Goal: Information Seeking & Learning: Understand process/instructions

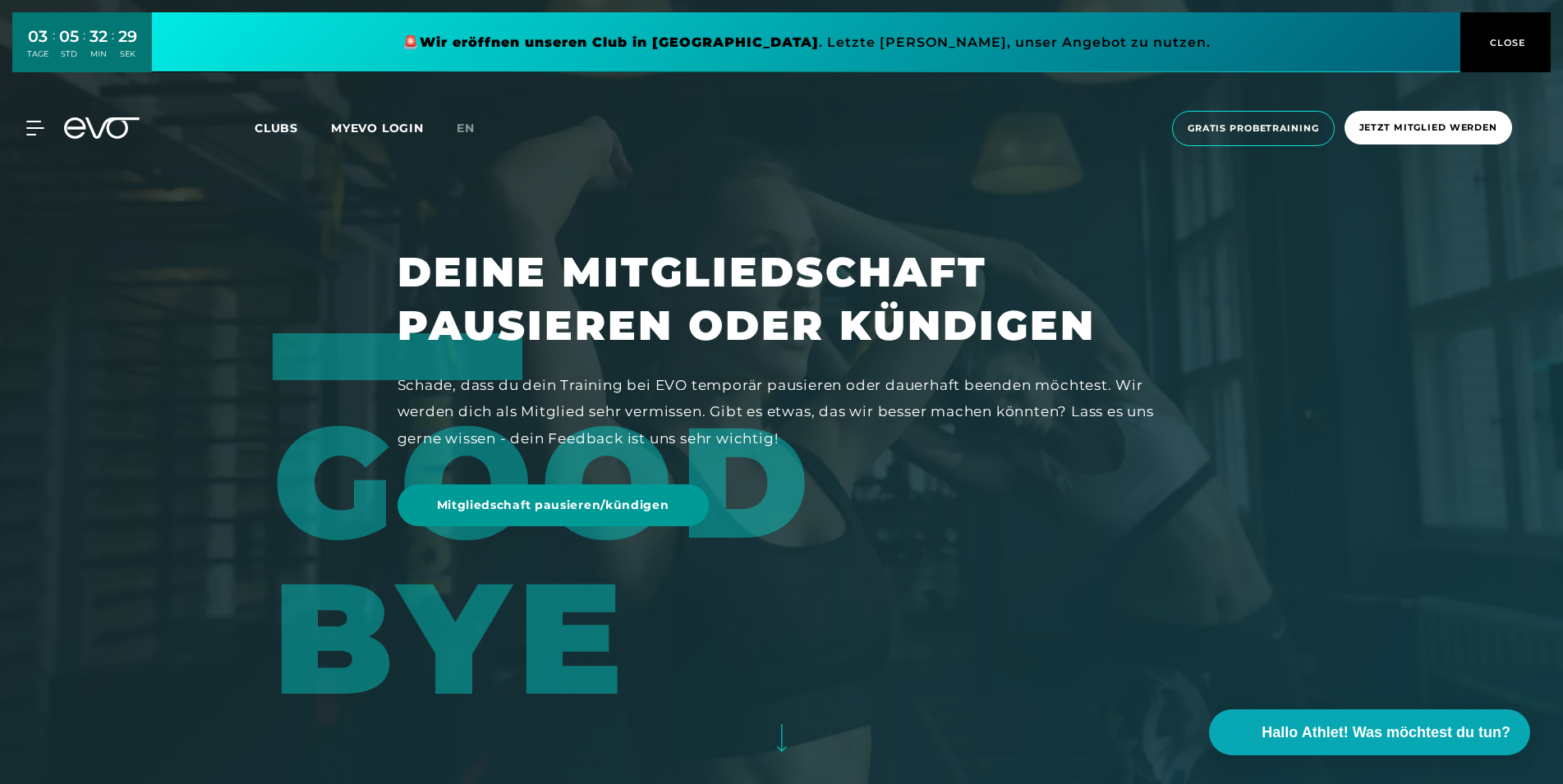
click at [633, 505] on span "Mitgliedschaft pausieren/kündigen" at bounding box center [553, 505] width 232 height 18
click at [34, 136] on div "MyEVO Login Über EVO Mitgliedschaften Probetraining TAGESPASS EVO Studios [GEOG…" at bounding box center [25, 128] width 58 height 15
click at [36, 118] on div "MyEVO Login Über EVO Mitgliedschaften Probetraining TAGESPASS EVO Studios [GEOG…" at bounding box center [782, 129] width 1556 height 61
click at [31, 125] on icon at bounding box center [38, 128] width 24 height 15
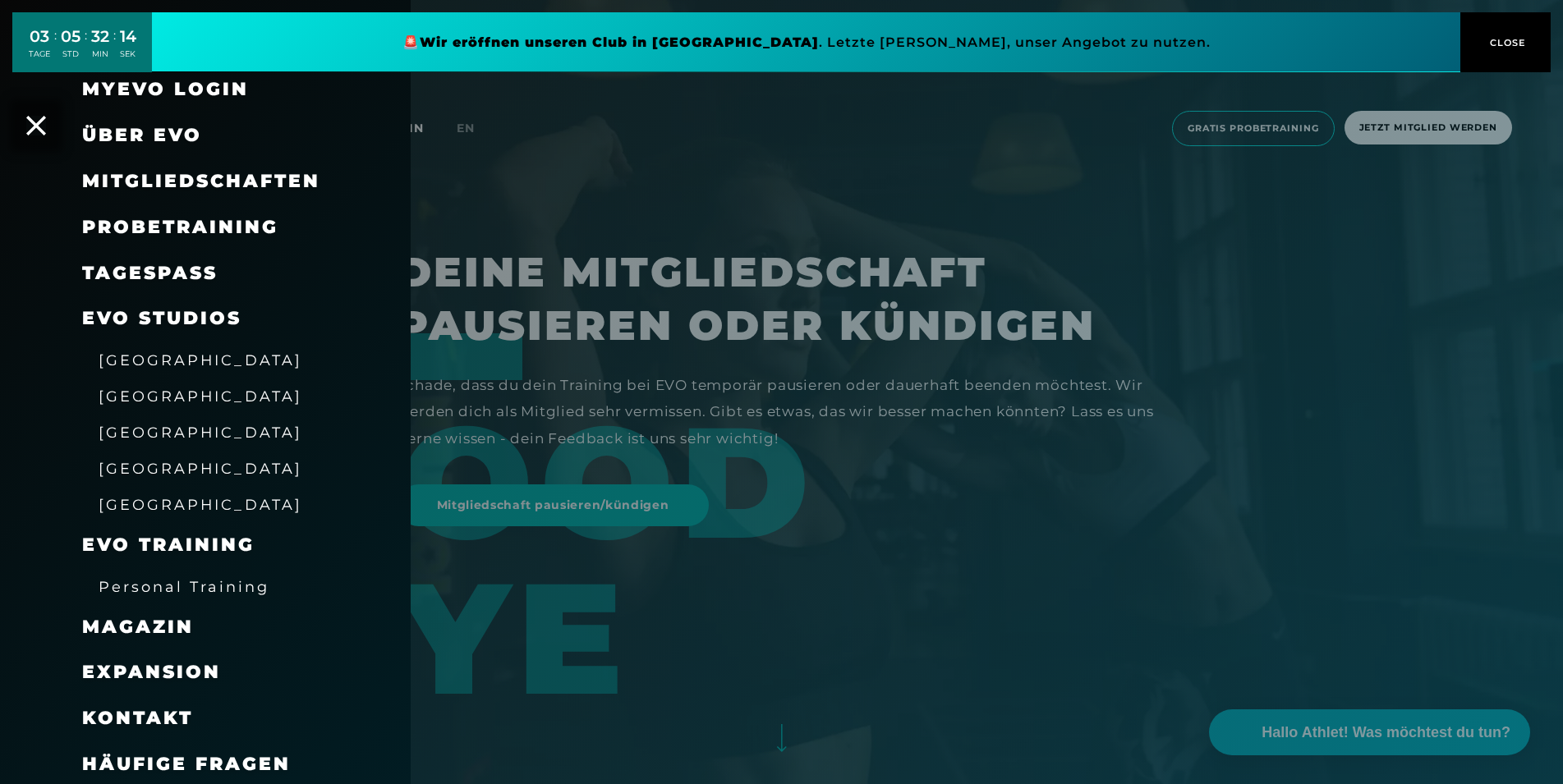
scroll to position [19, 0]
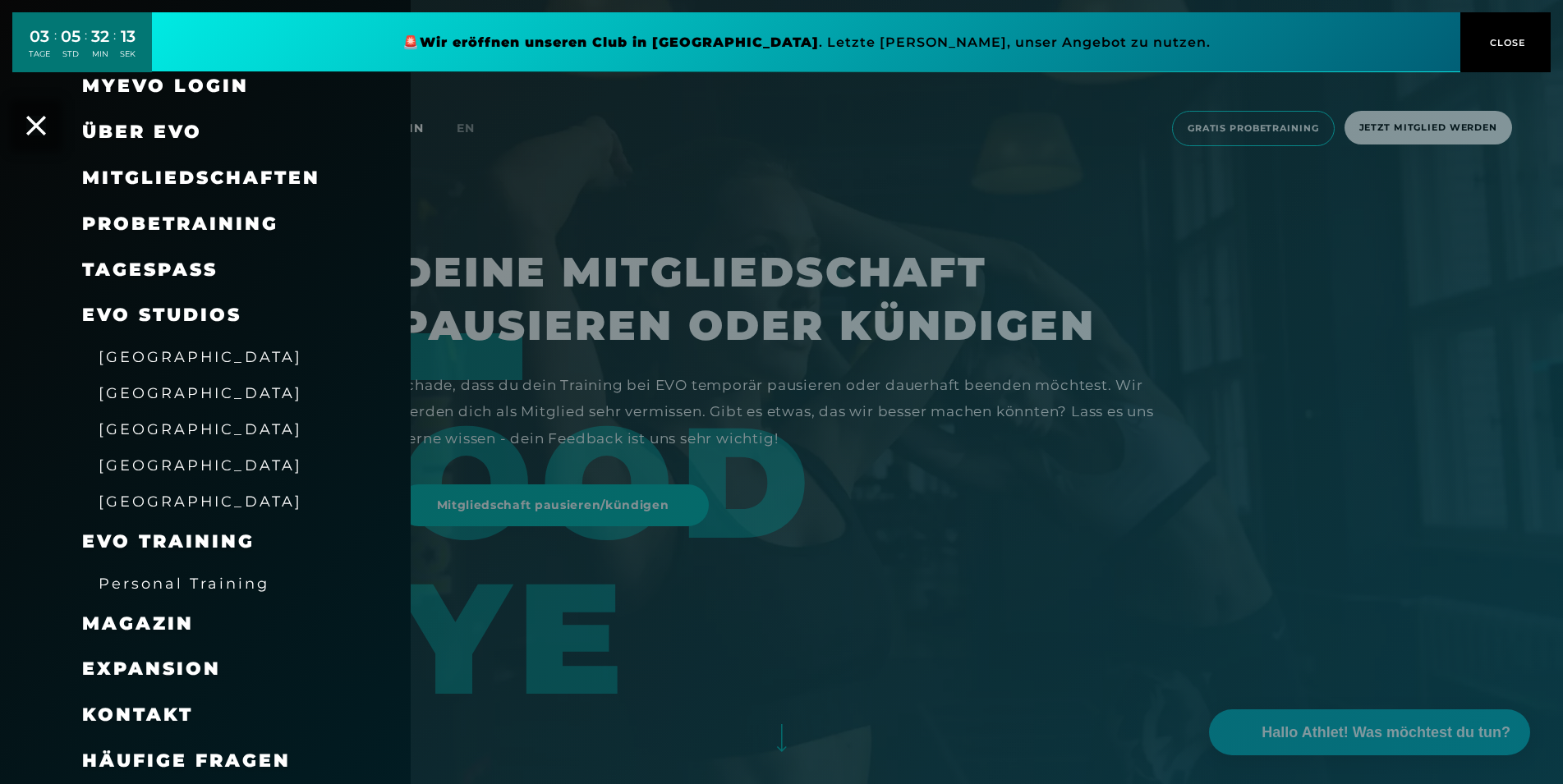
click at [230, 168] on span "Mitgliedschaften" at bounding box center [202, 177] width 238 height 22
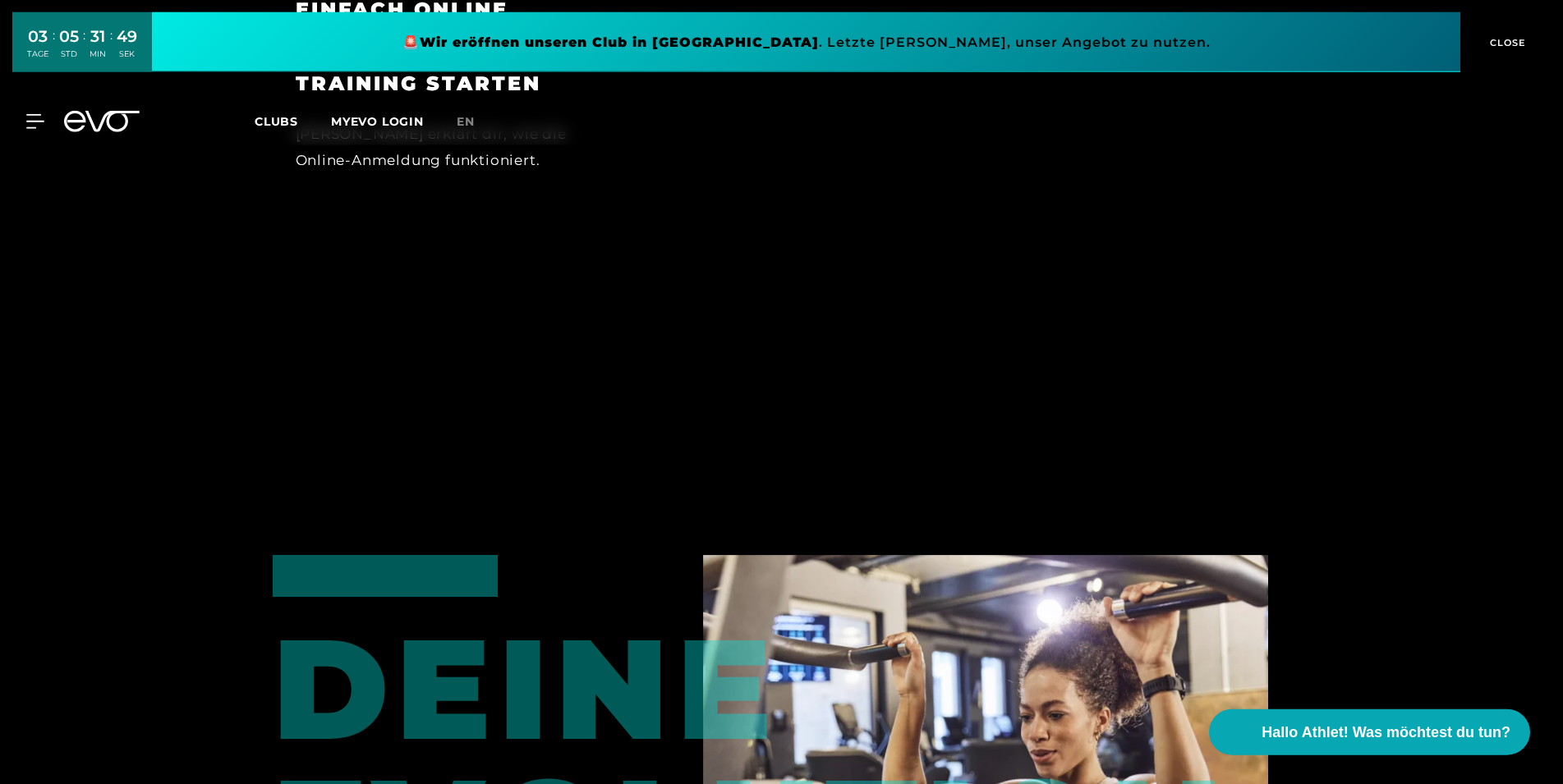
scroll to position [1051, 0]
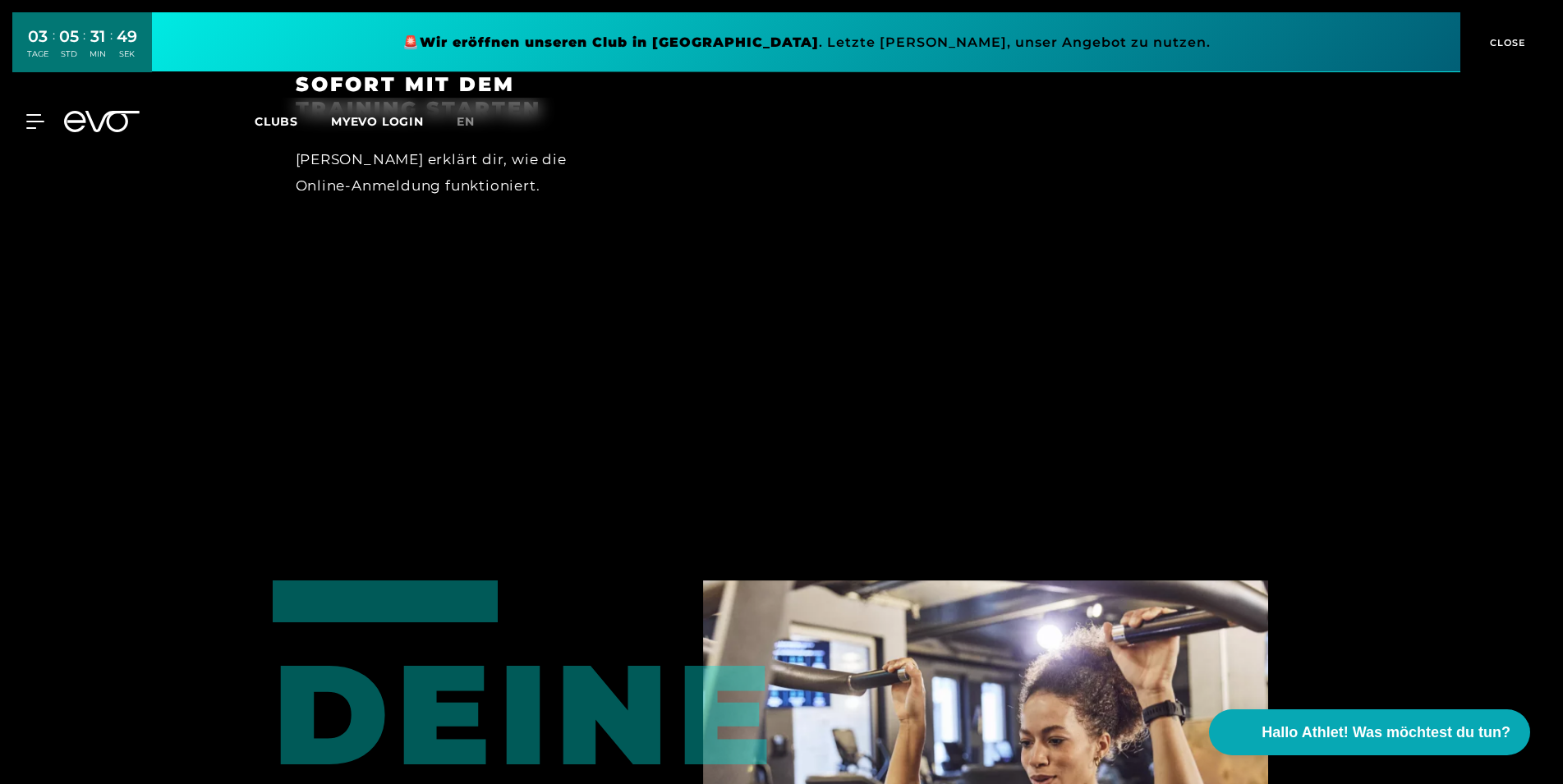
click at [1513, 38] on span "CLOSE" at bounding box center [1506, 42] width 40 height 15
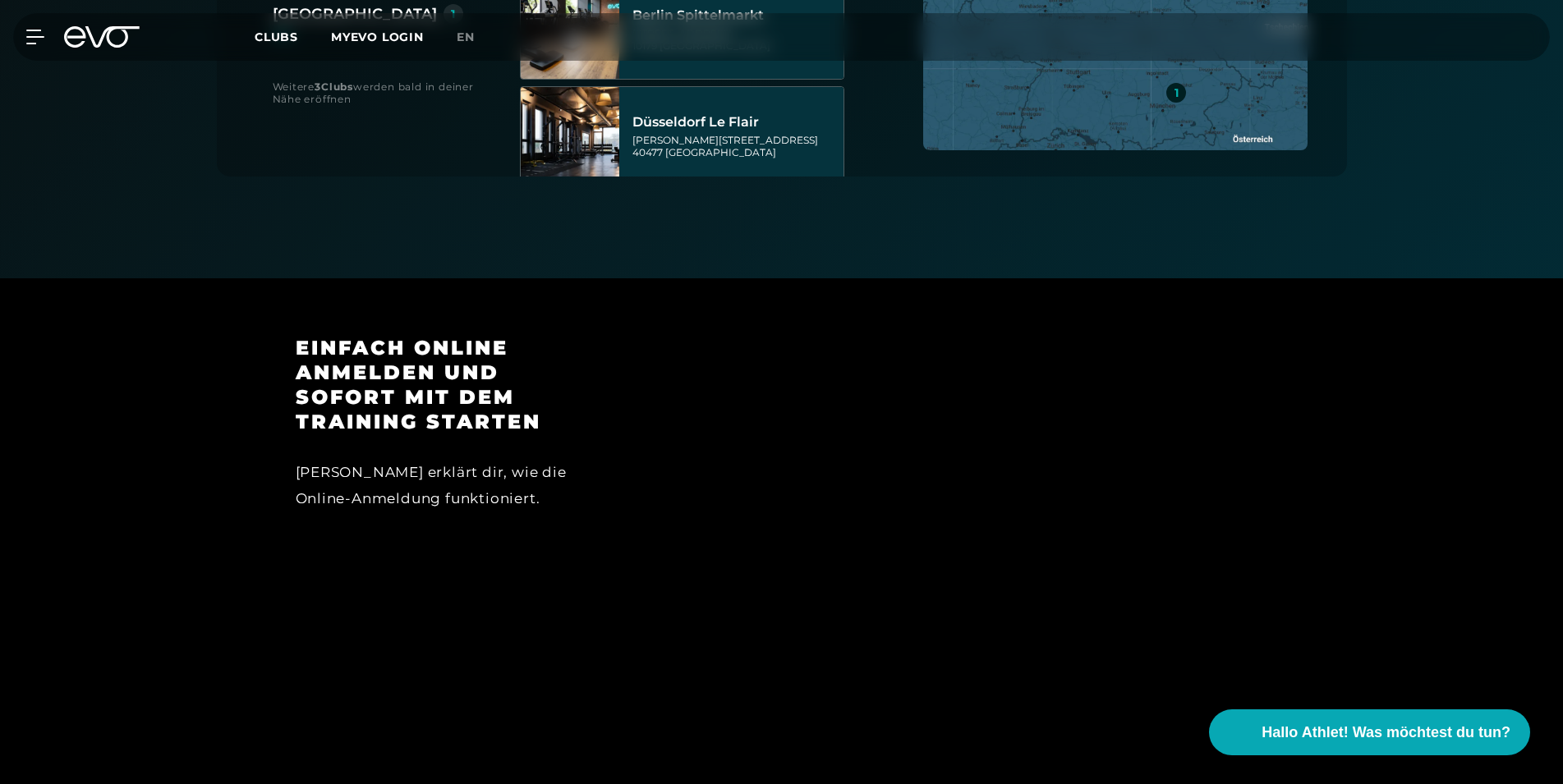
scroll to position [632, 0]
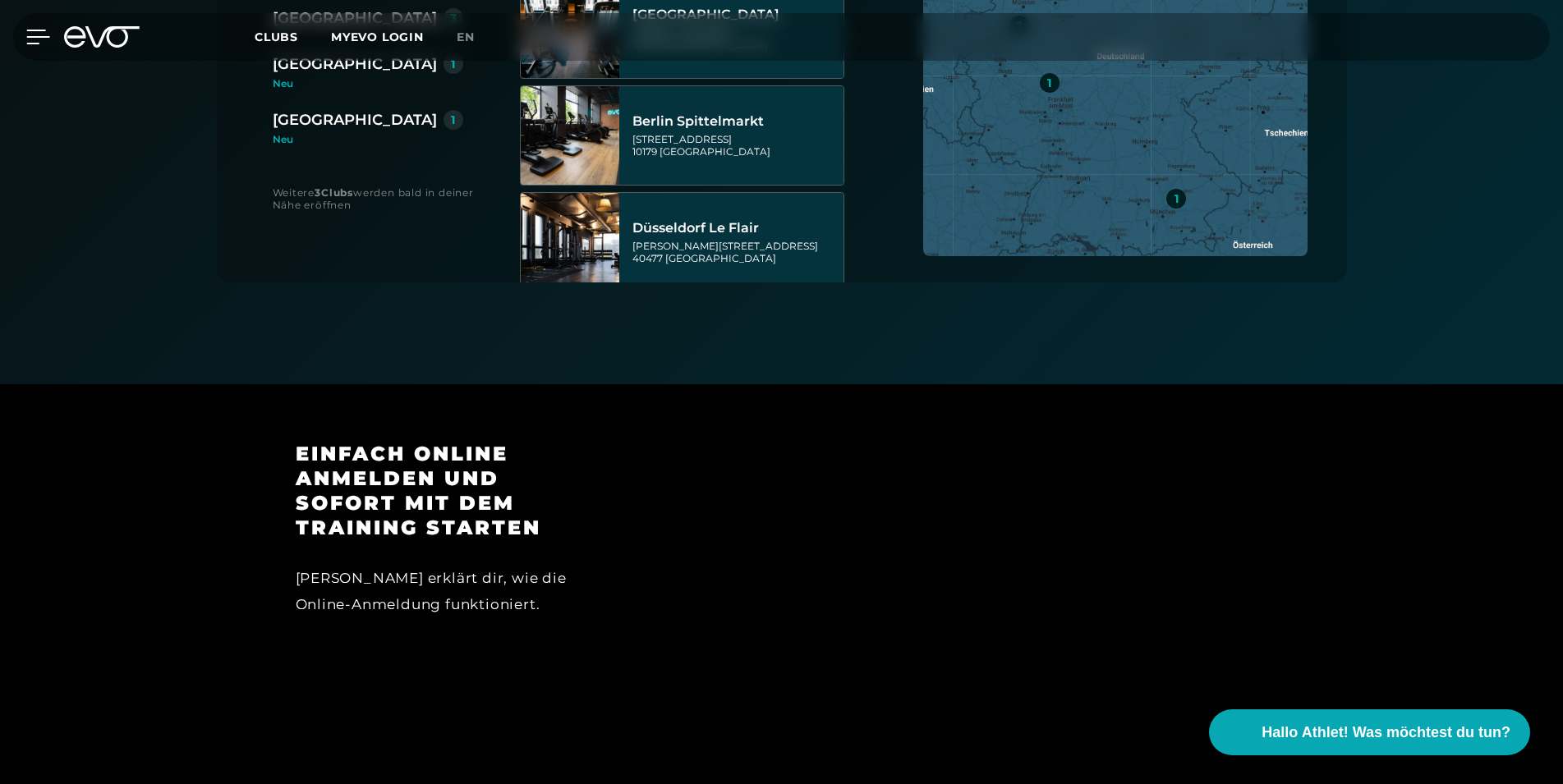
click at [27, 42] on div at bounding box center [25, 37] width 49 height 15
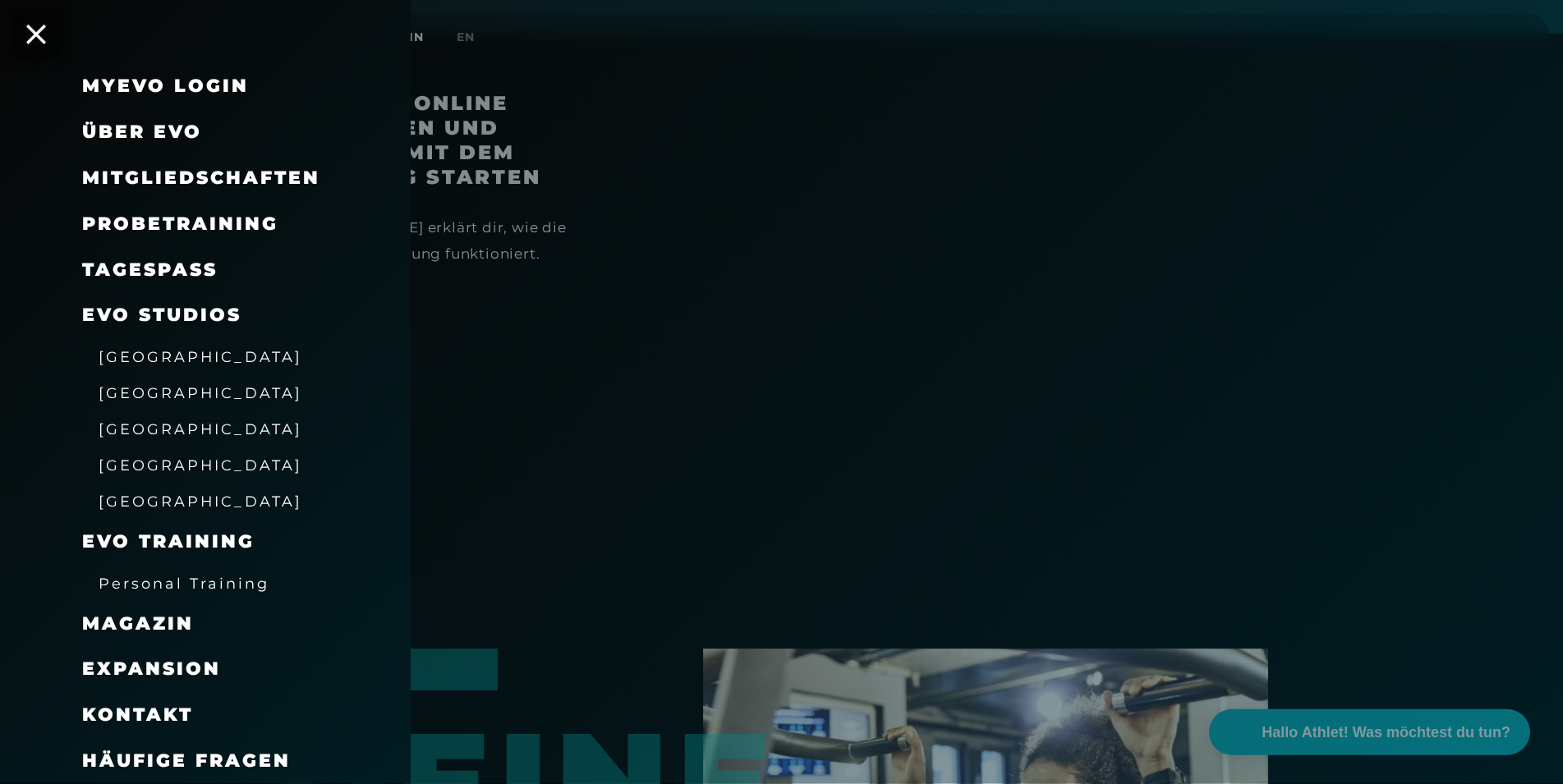
scroll to position [1051, 0]
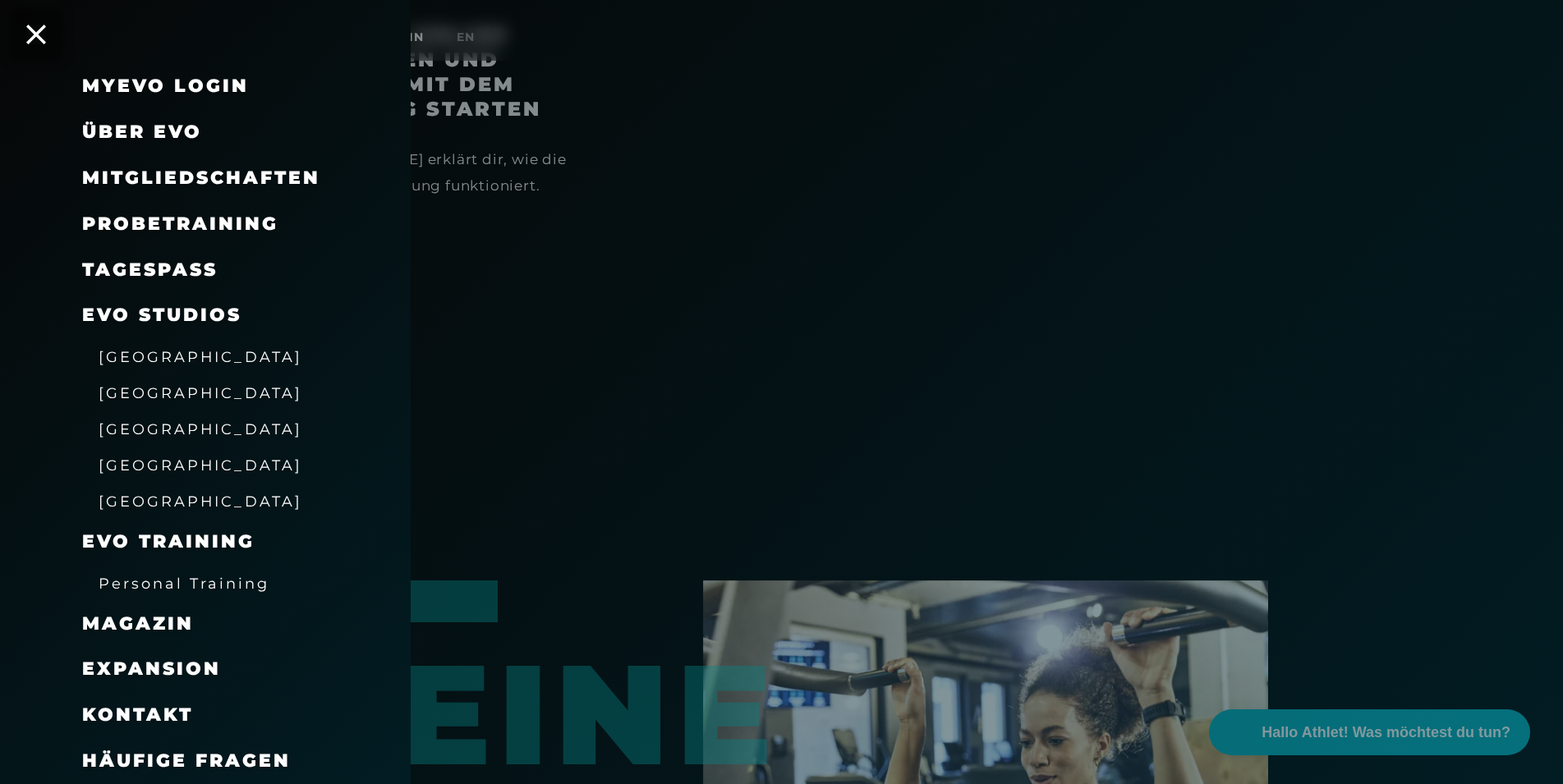
click at [195, 757] on span "Häufige Fragen" at bounding box center [187, 760] width 209 height 22
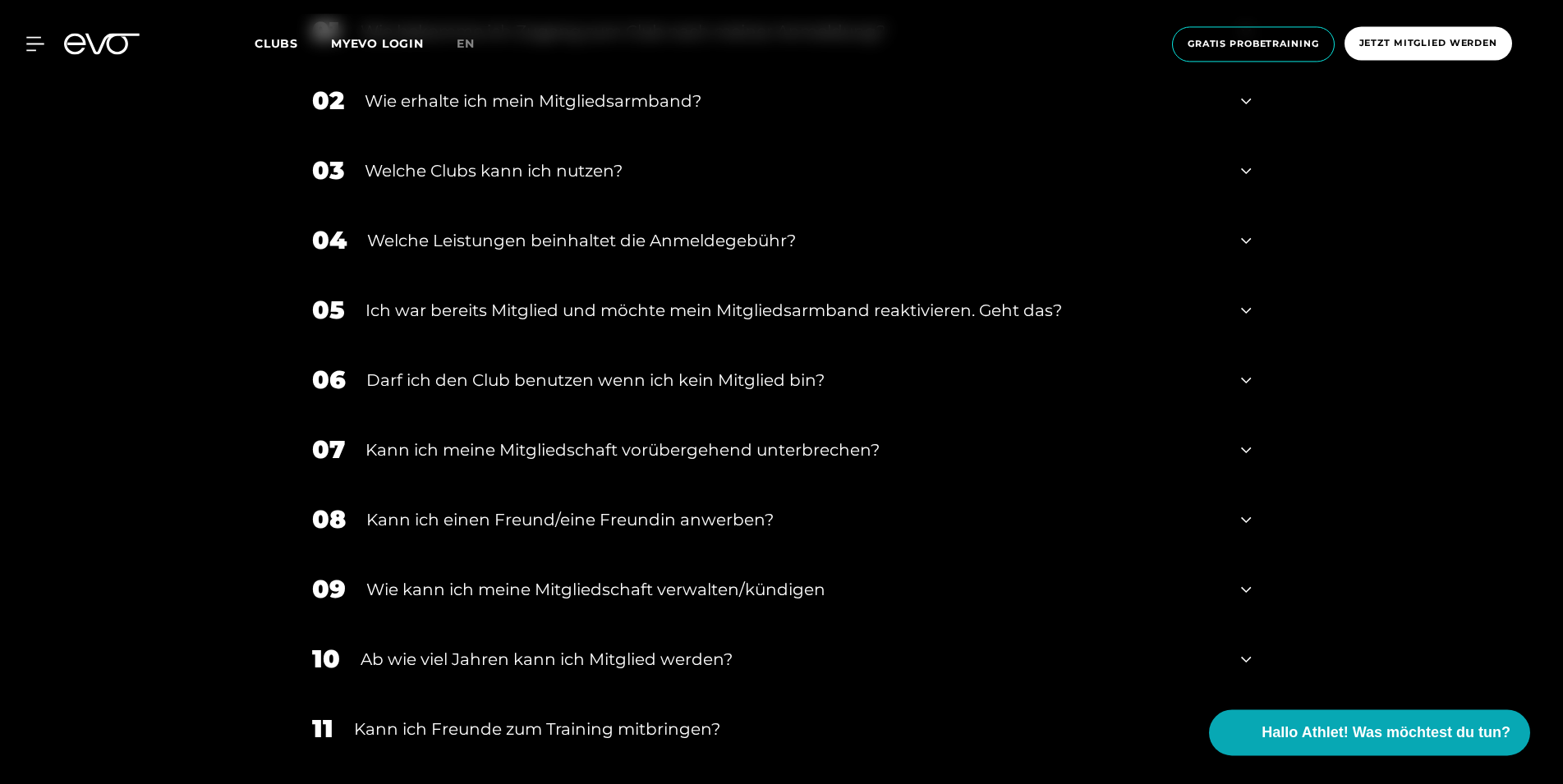
scroll to position [922, 0]
click at [765, 452] on div "Kann ich meine Mitgliedschaft vorübergehend unterbrechen?" at bounding box center [793, 449] width 856 height 25
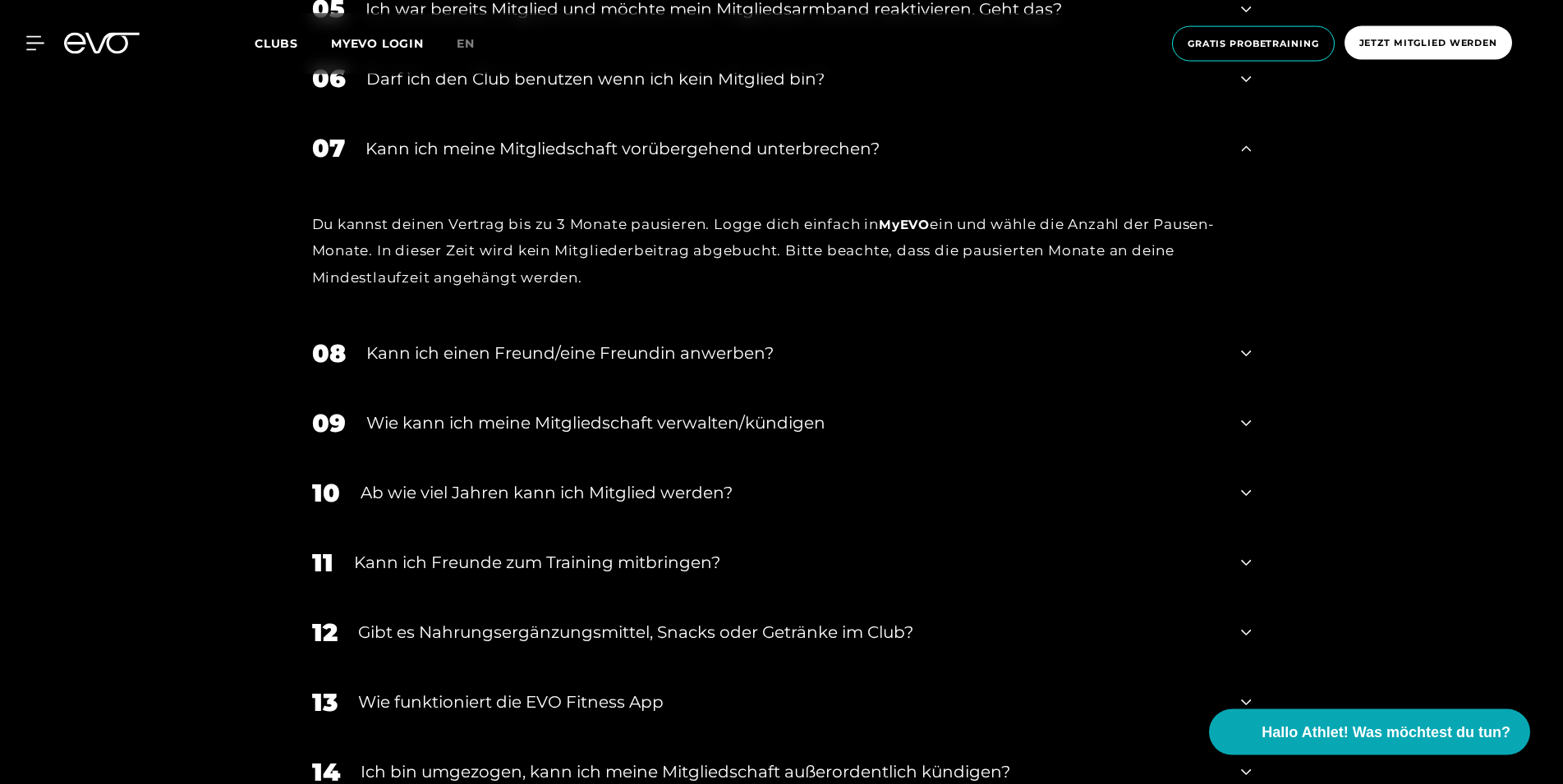
scroll to position [1256, 0]
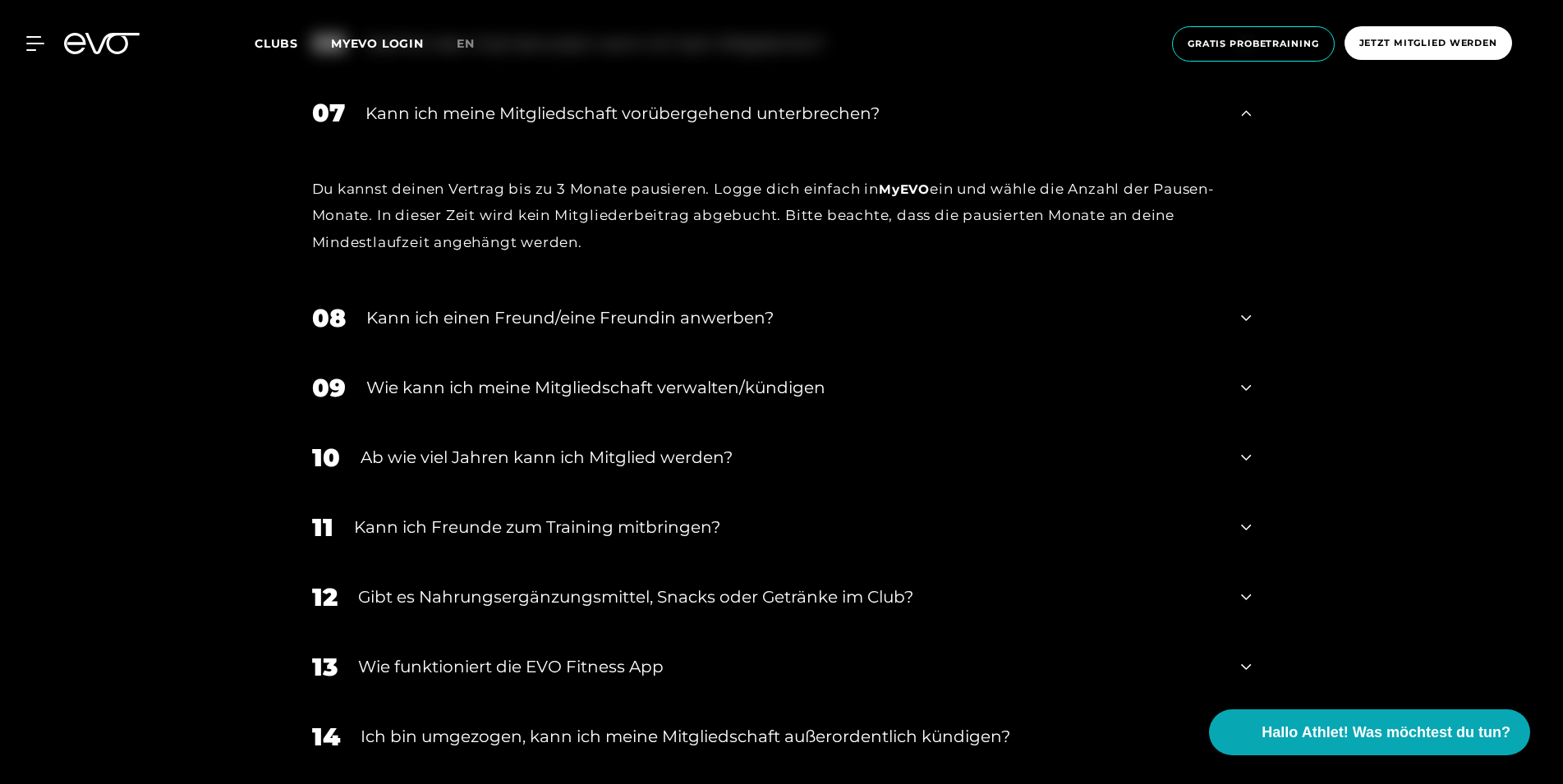
click at [1252, 311] on div "08 Kann ich einen Freund/eine Freundin anwerben?" at bounding box center [782, 318] width 972 height 70
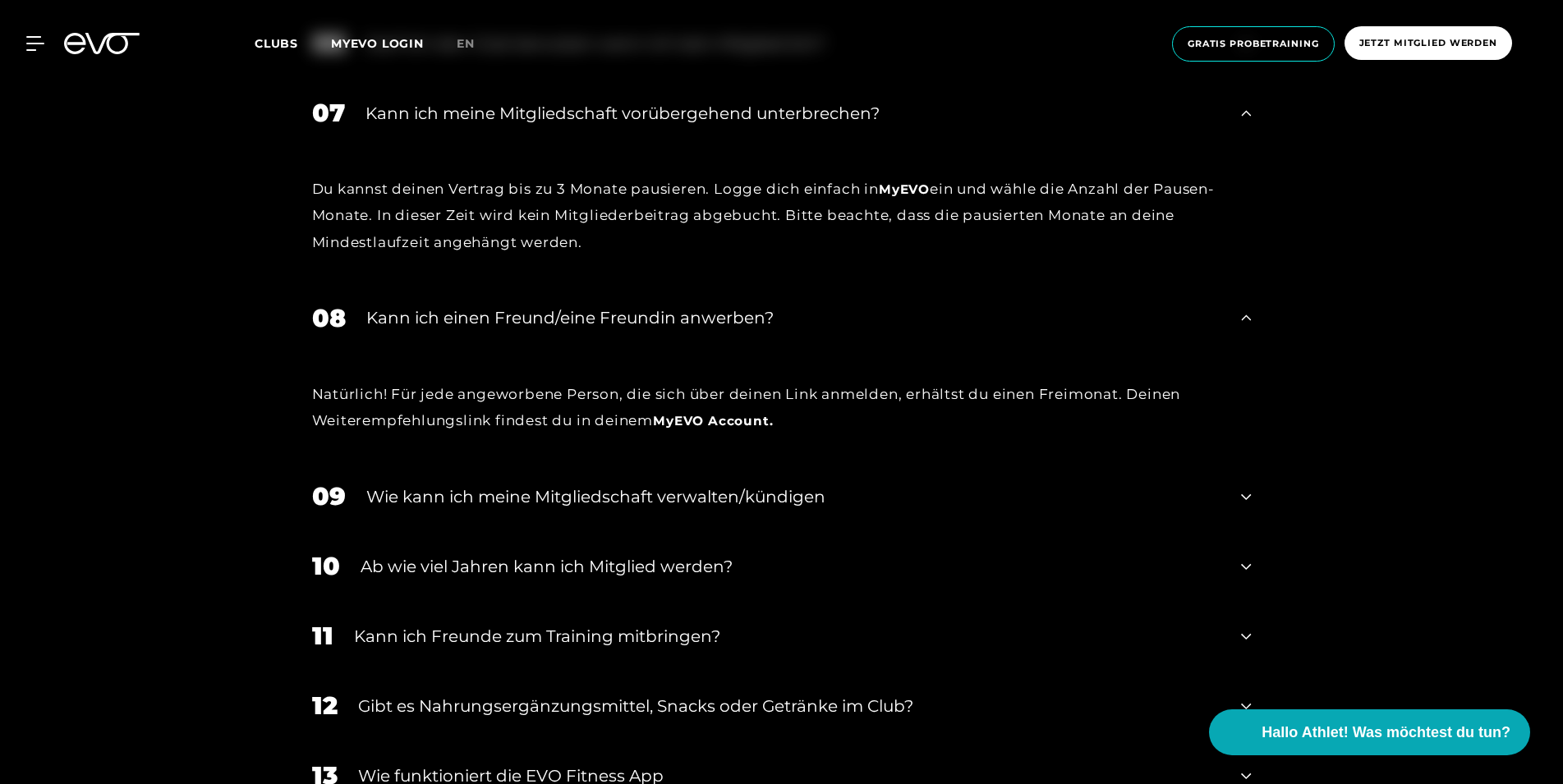
click at [1252, 312] on div "08 Kann ich einen Freund/eine Freundin anwerben?" at bounding box center [782, 318] width 972 height 70
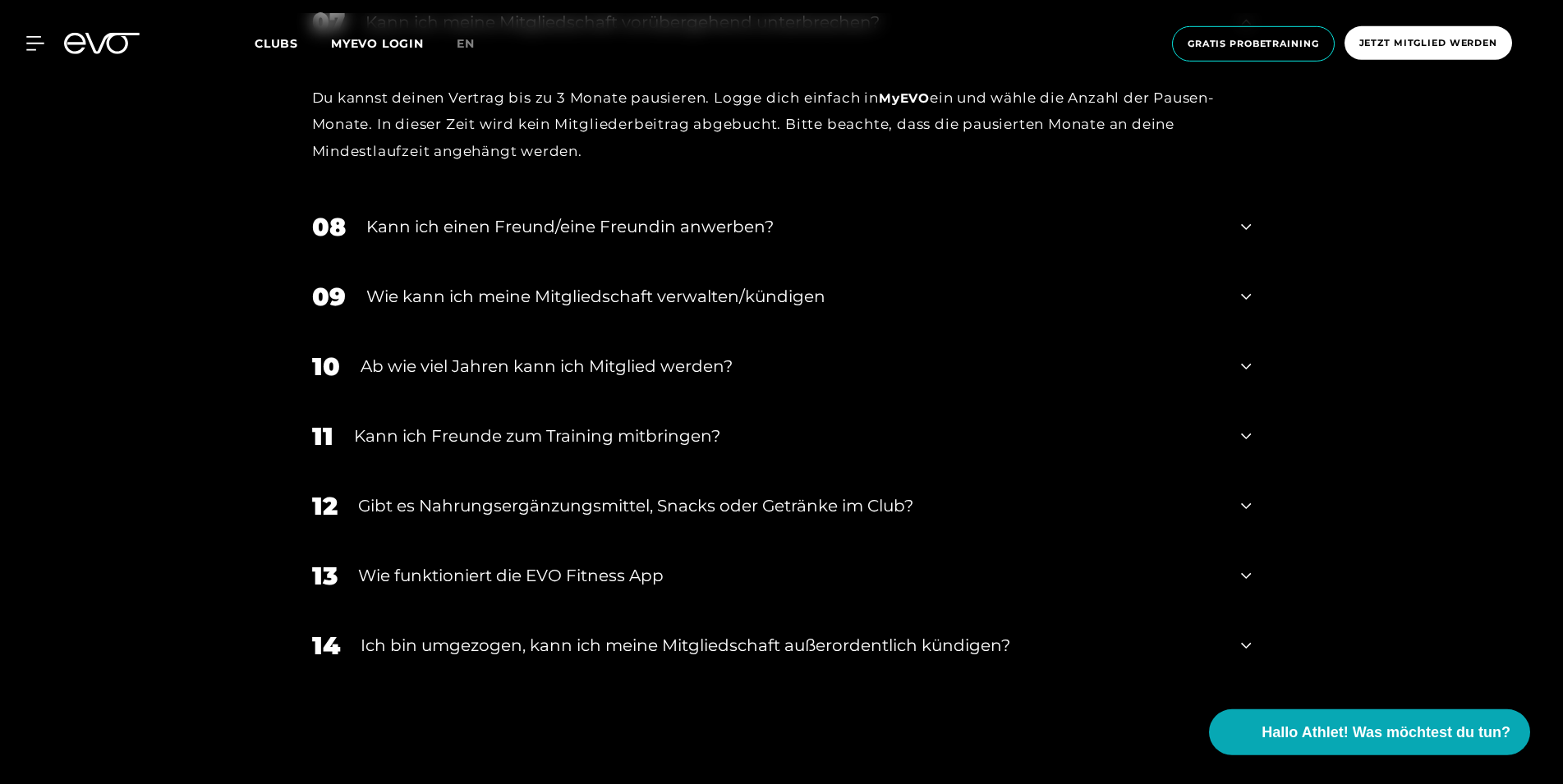
scroll to position [1423, 0]
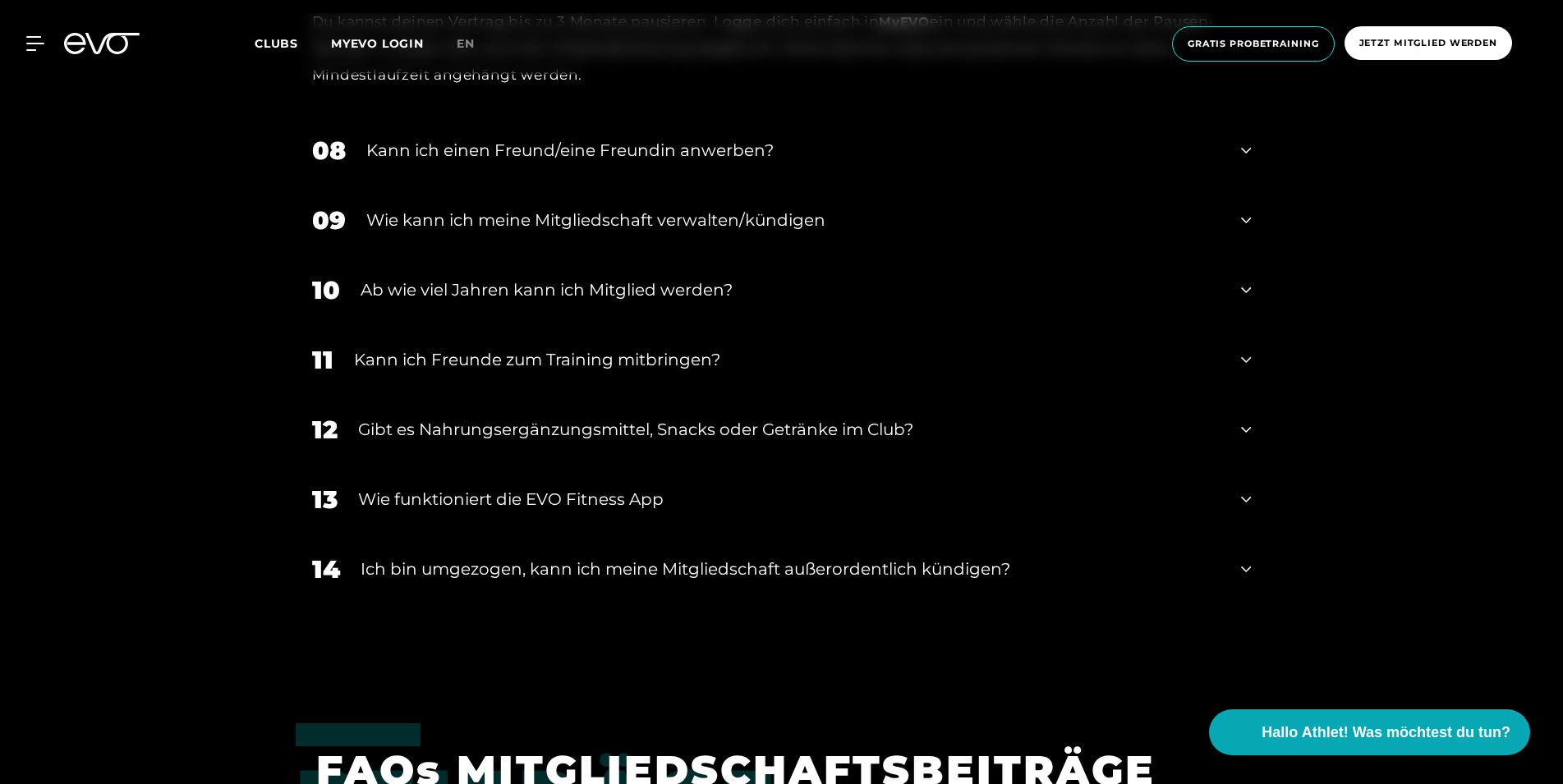
click at [670, 227] on div "Wie kann ich meine Mitgliedschaft verwalten/kündigen" at bounding box center [794, 220] width 855 height 25
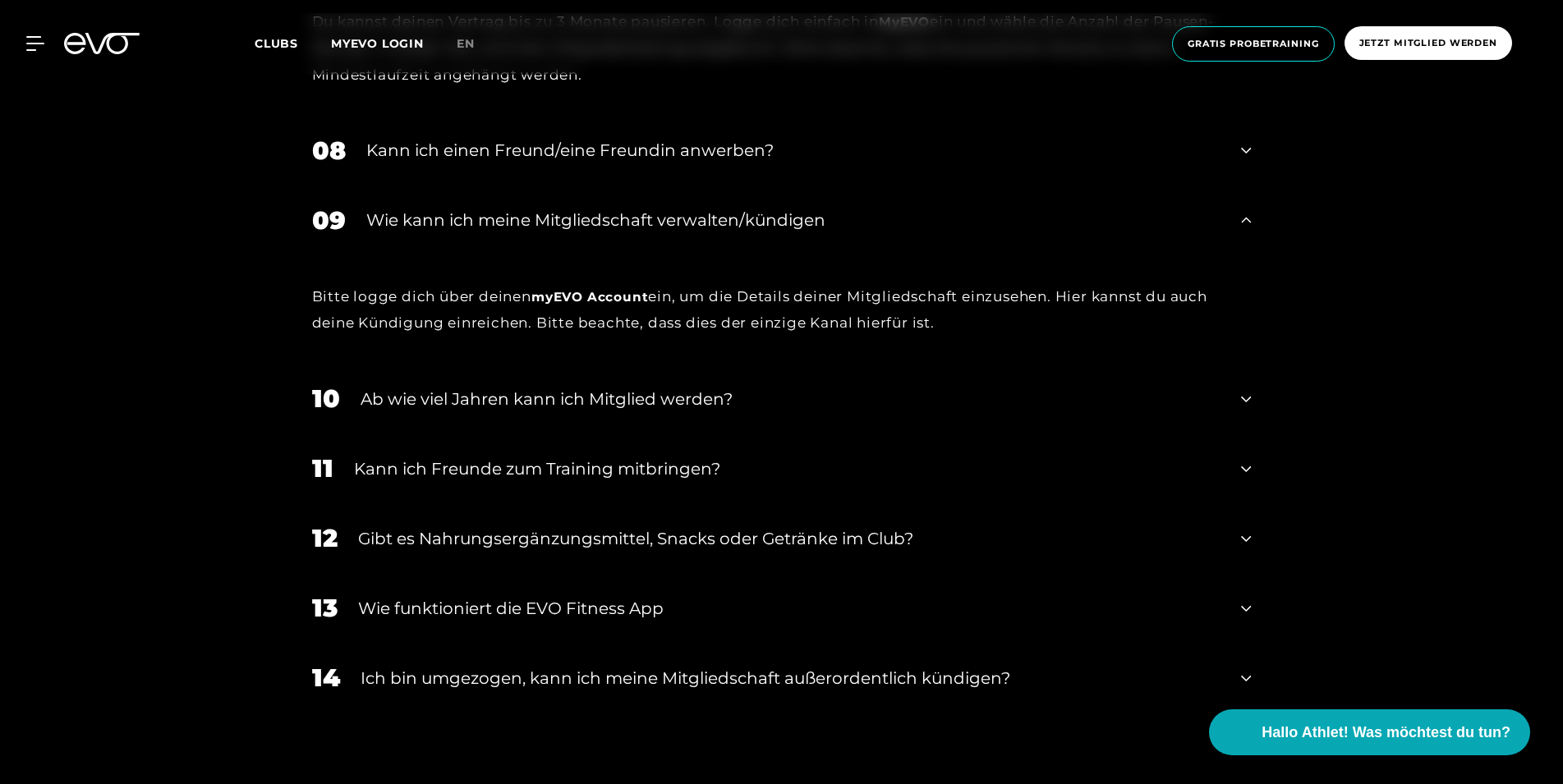
click at [1252, 223] on div "09 Wie kann ich meine Mitgliedschaft verwalten/kündigen" at bounding box center [782, 221] width 972 height 70
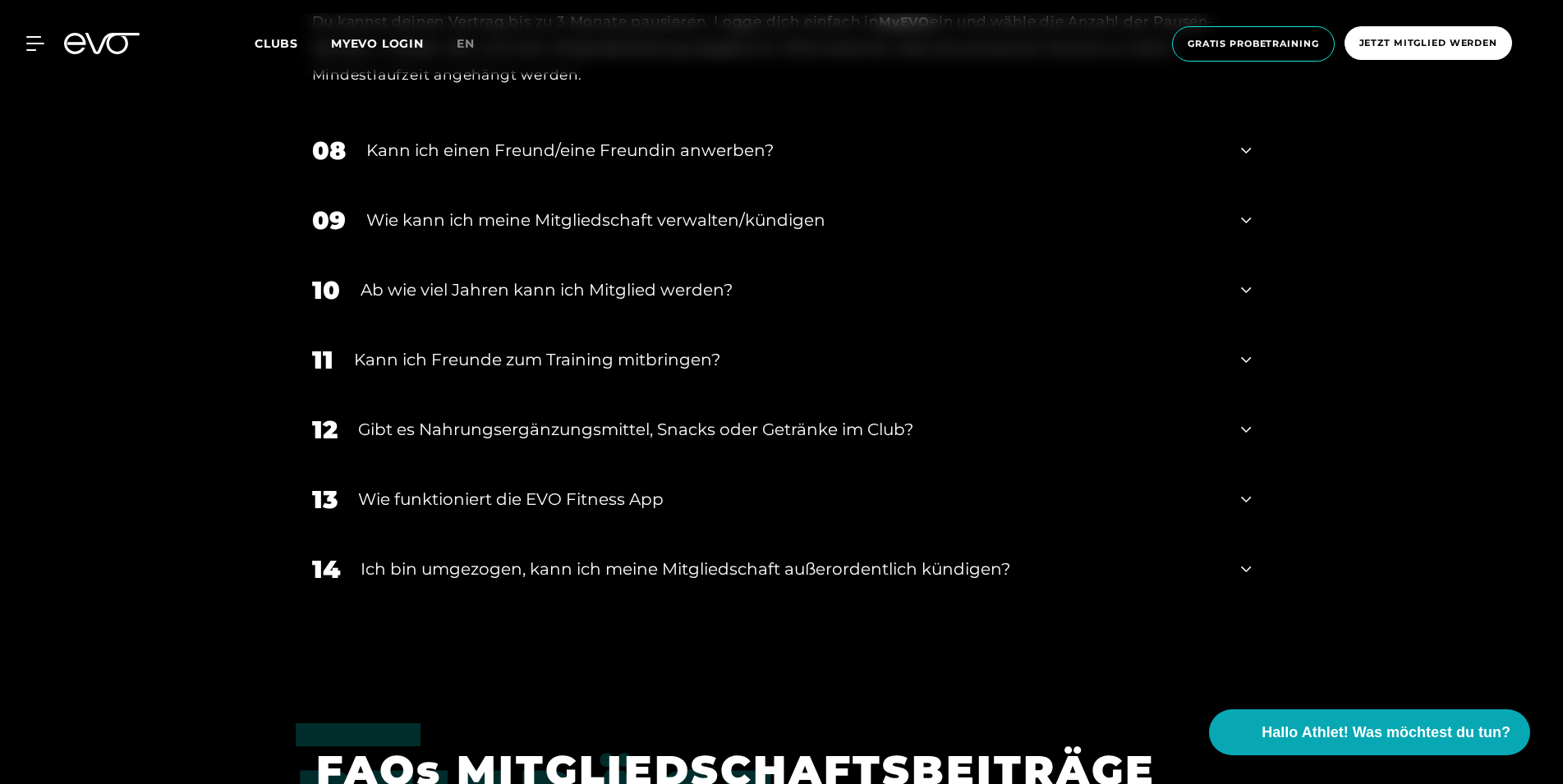
click at [1234, 358] on div "11 Kann ich Freunde zum Training mitbringen?" at bounding box center [782, 360] width 972 height 70
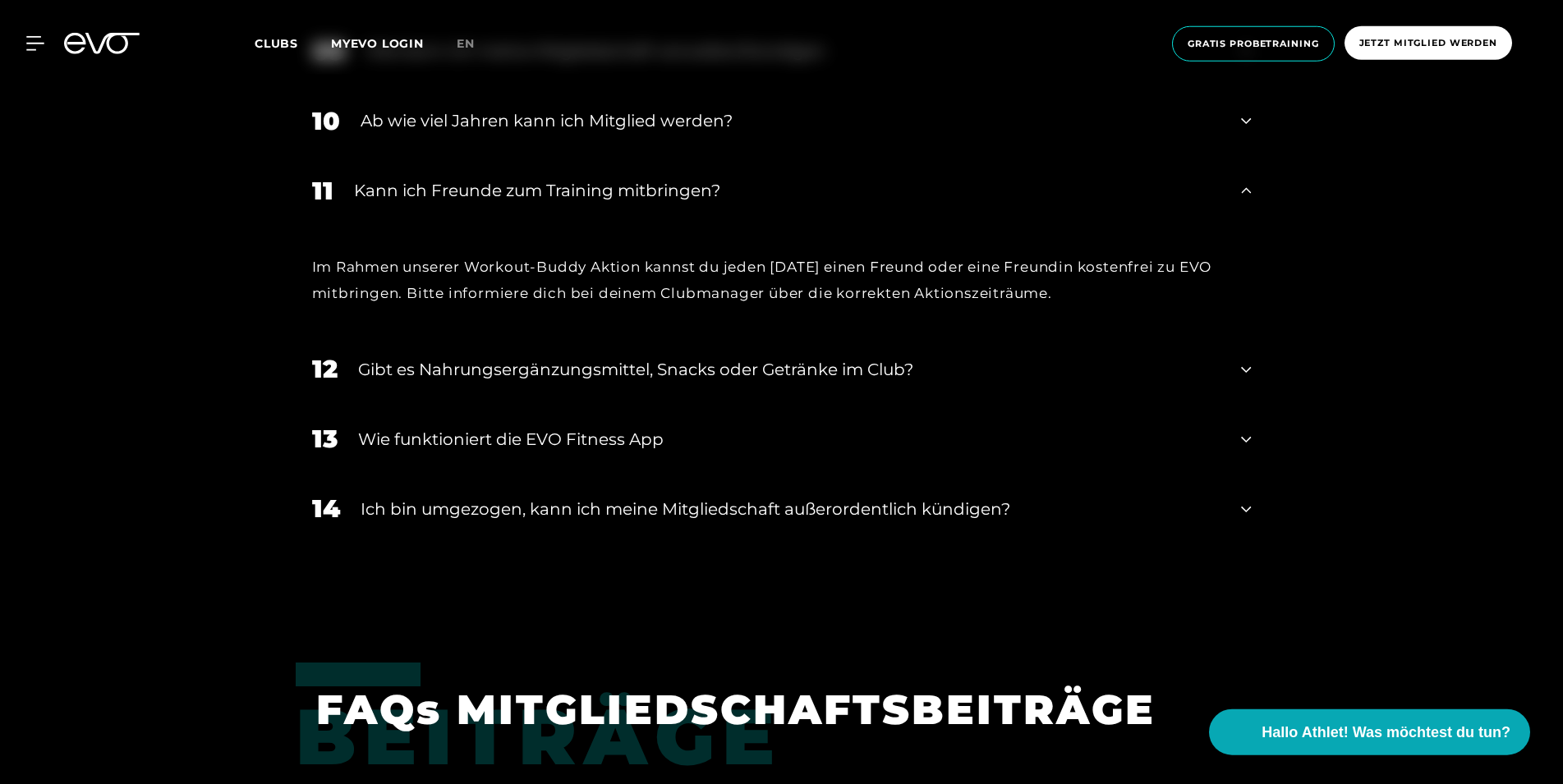
scroll to position [1675, 0]
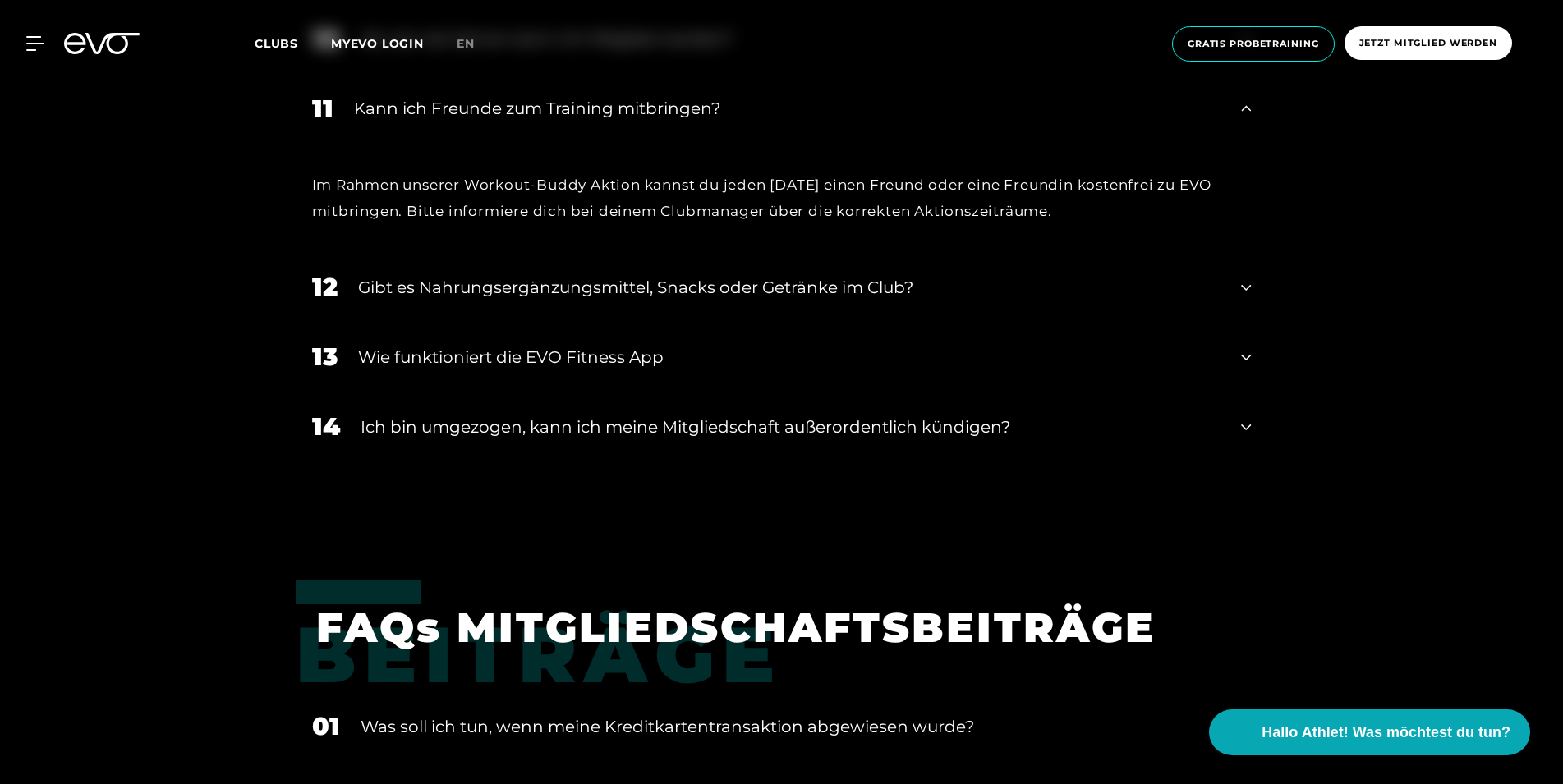
click at [629, 430] on div "Ich bin umgezogen, kann ich meine Mitgliedschaft außerordentlich kündigen?" at bounding box center [790, 427] width 860 height 25
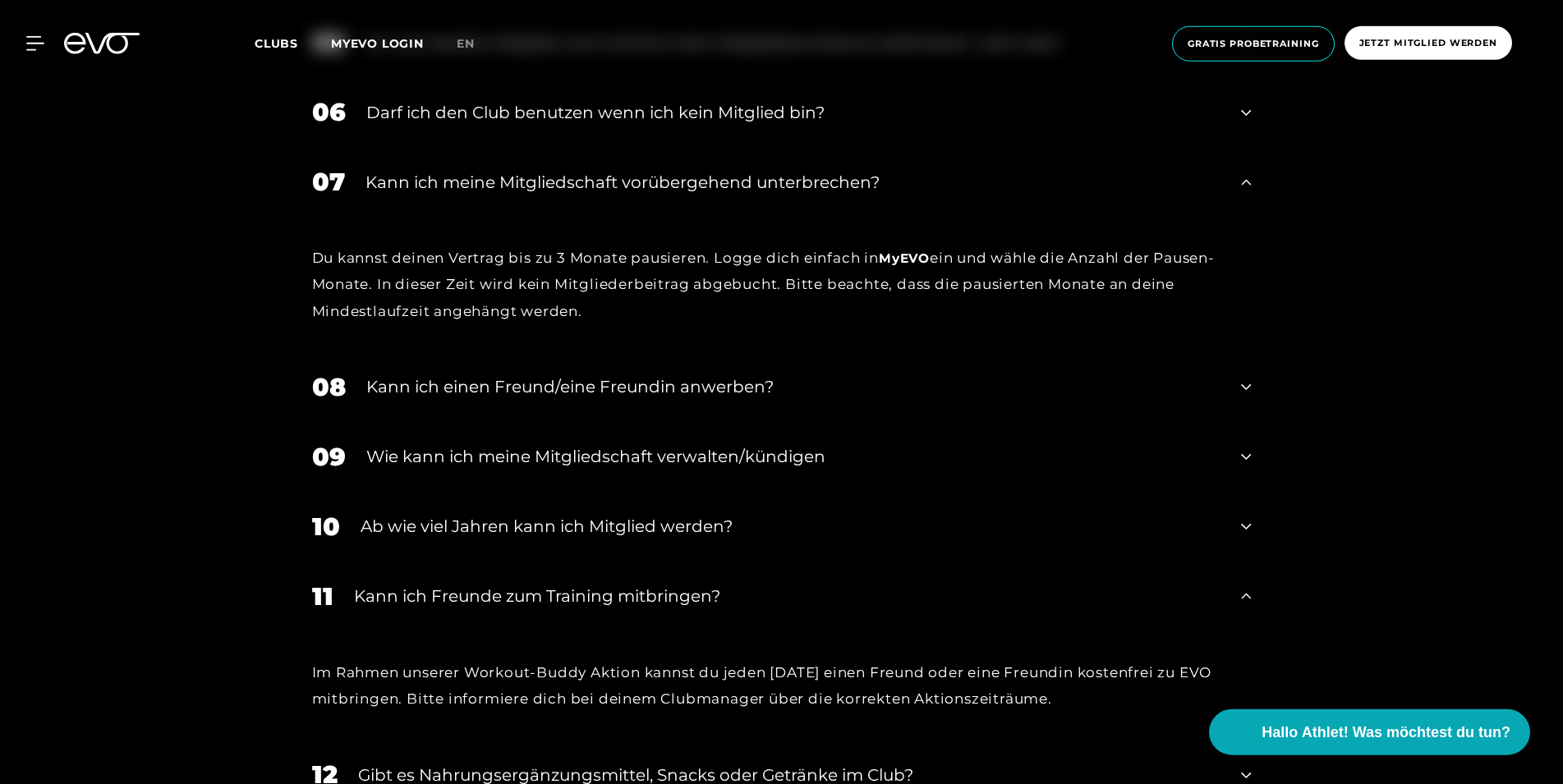
scroll to position [1154, 0]
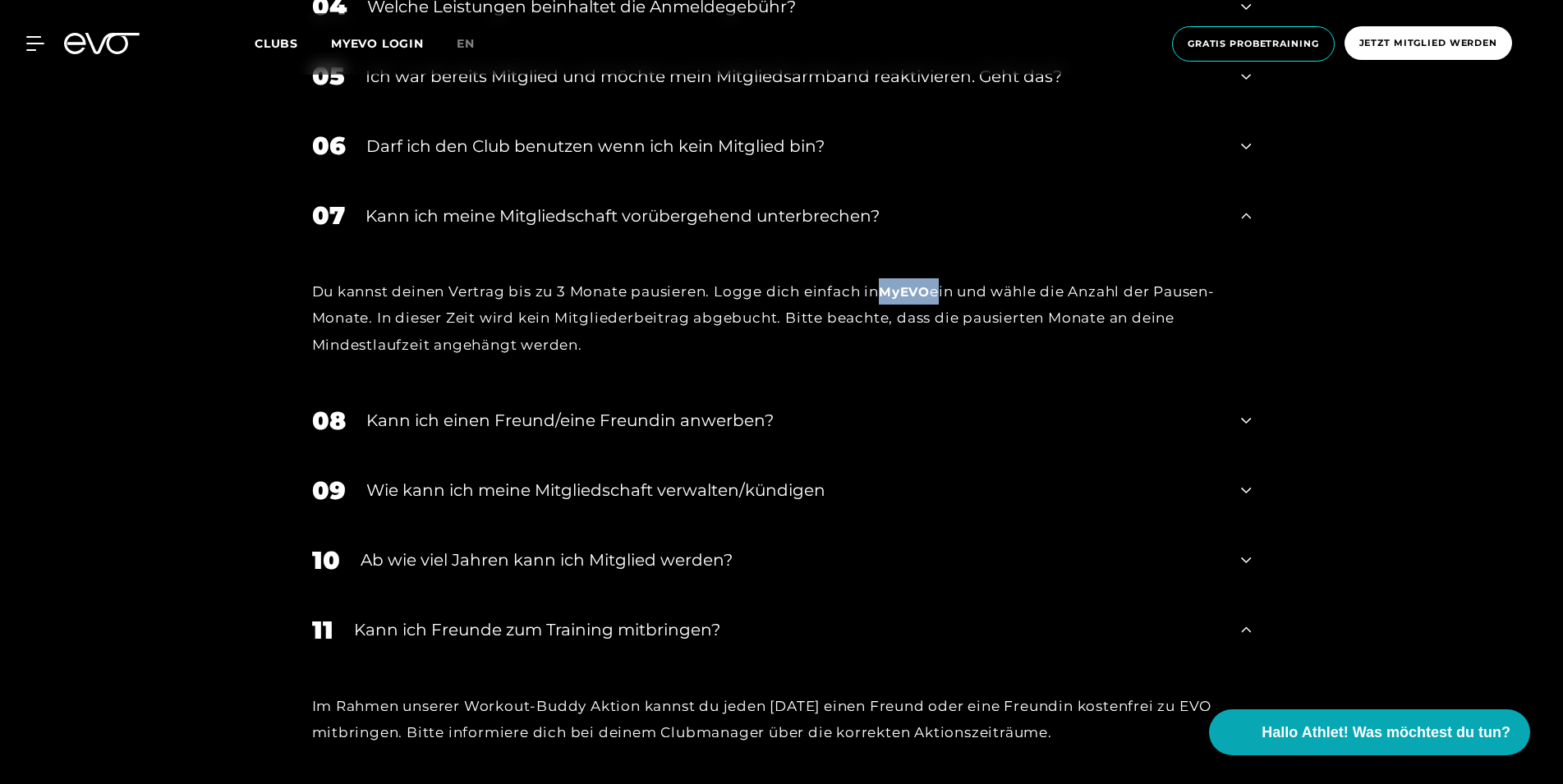
drag, startPoint x: 943, startPoint y: 293, endPoint x: 902, endPoint y: 291, distance: 41.0
click at [890, 293] on div "Du kannst deinen Vertrag bis zu 3 Monate pausieren. Logge dich einfach in MyEVO…" at bounding box center [782, 318] width 939 height 80
copy div "MyEVO"
